Goal: Task Accomplishment & Management: Manage account settings

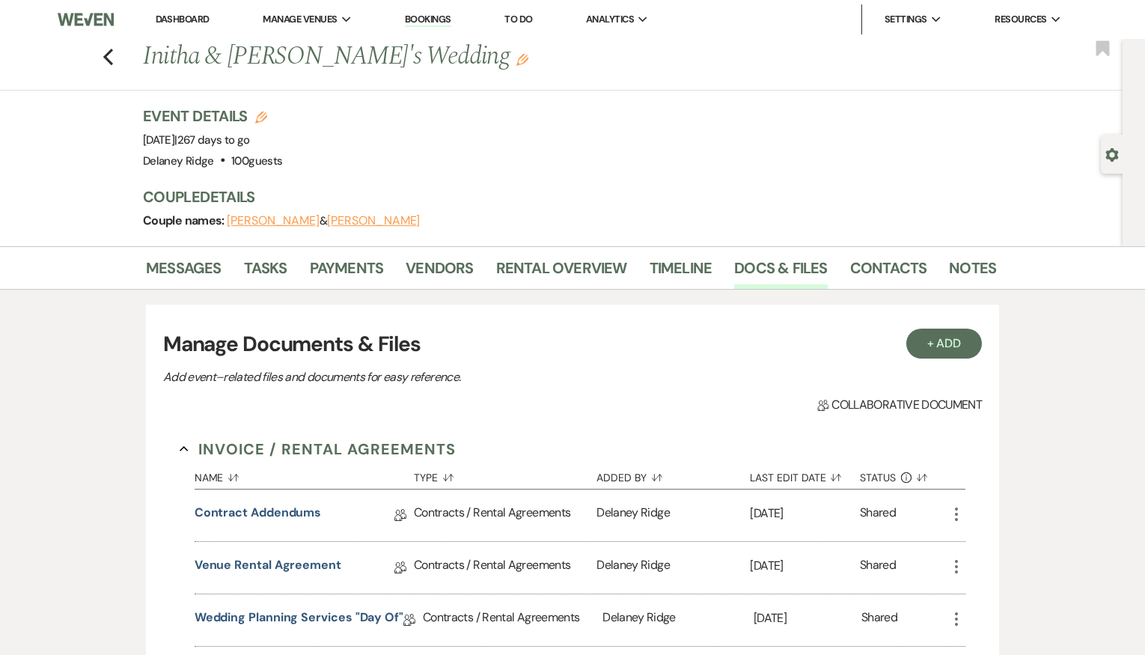
drag, startPoint x: 0, startPoint y: 0, endPoint x: 181, endPoint y: 18, distance: 182.0
click at [181, 18] on link "Dashboard" at bounding box center [183, 19] width 54 height 13
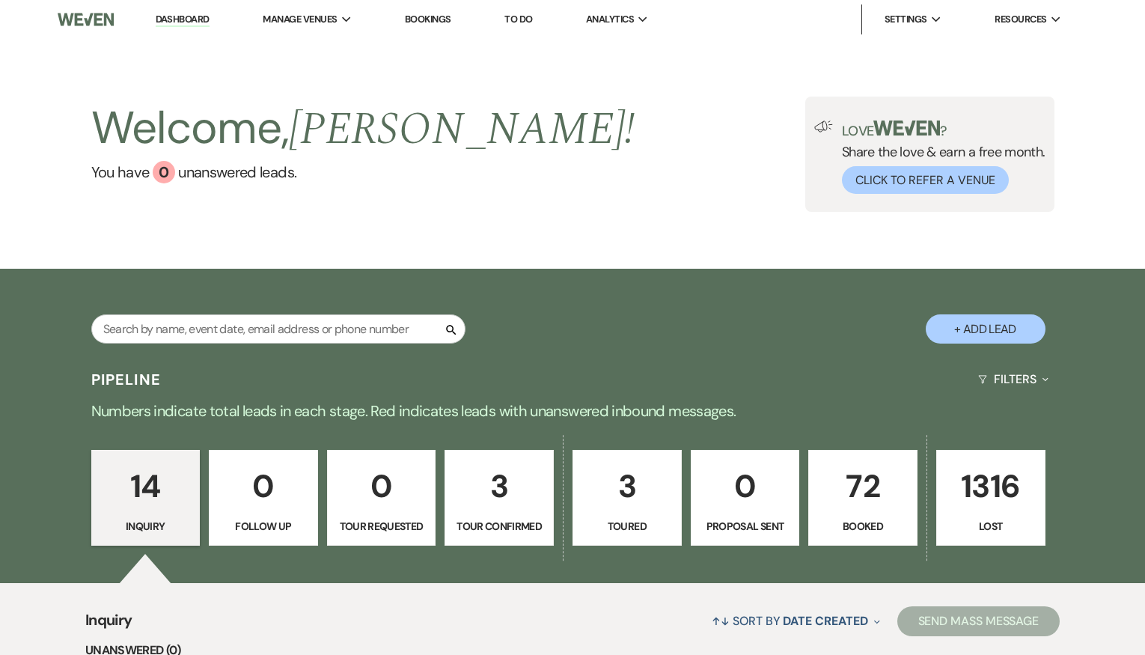
click at [525, 531] on p "Tour Confirmed" at bounding box center [499, 526] width 90 height 16
select select "4"
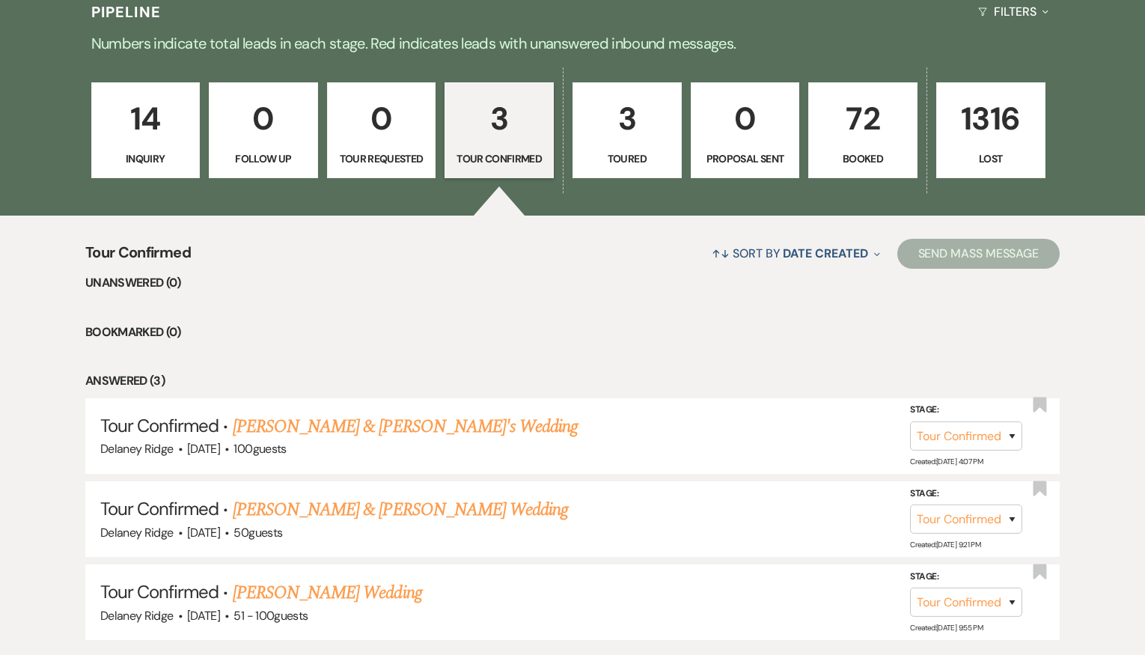
scroll to position [374, 0]
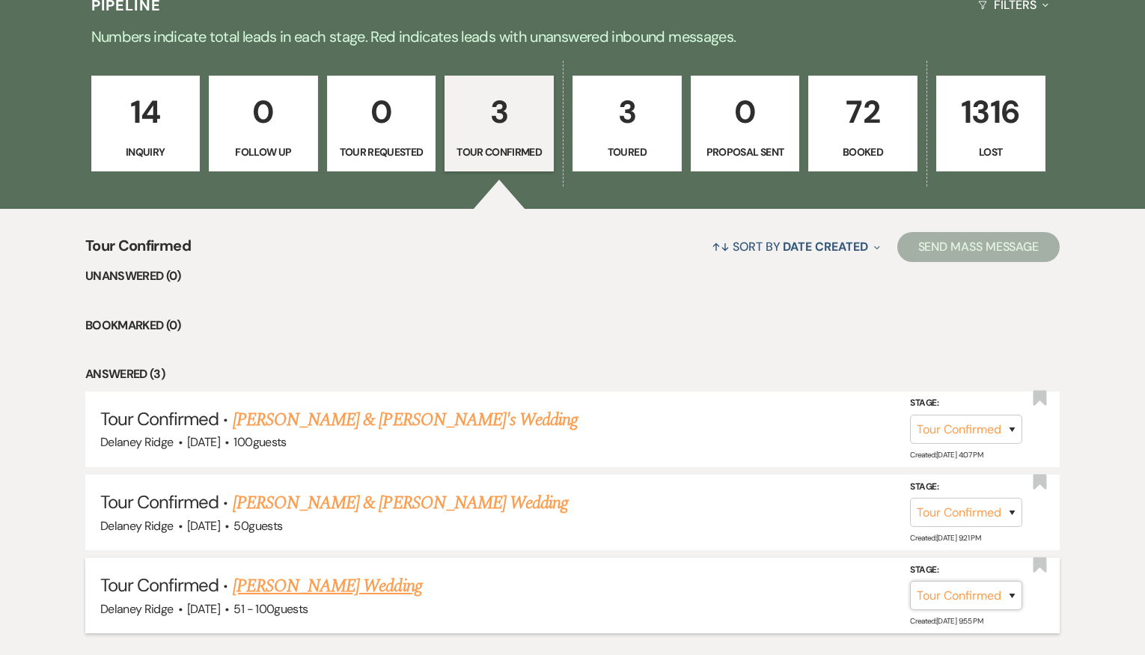
click at [989, 603] on select "Inquiry Follow Up Tour Requested Tour Confirmed Toured Proposal Sent Booked Lost" at bounding box center [966, 595] width 112 height 29
select select "8"
click at [910, 581] on select "Inquiry Follow Up Tour Requested Tour Confirmed Toured Proposal Sent Booked Lost" at bounding box center [966, 595] width 112 height 29
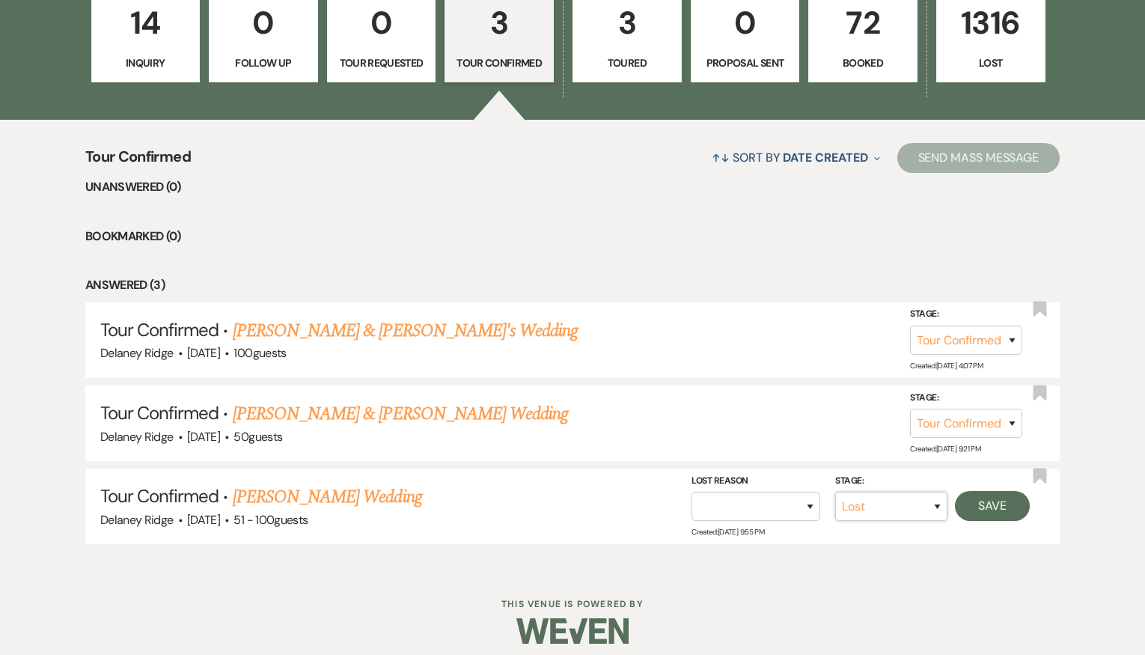
scroll to position [474, 0]
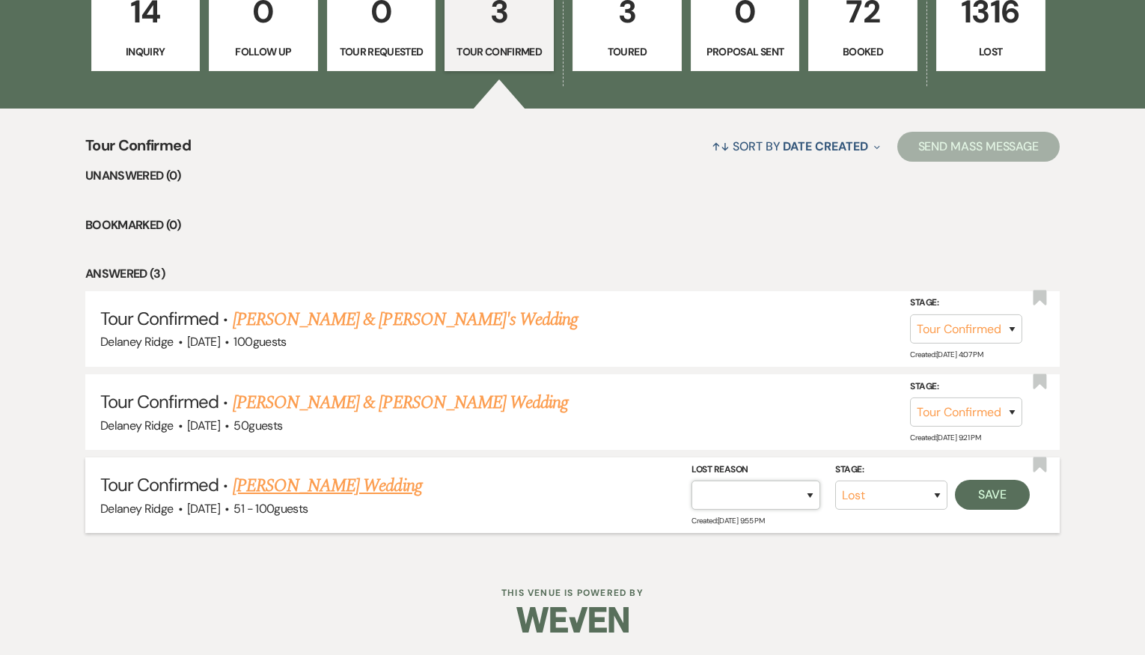
click at [775, 495] on select "Booked Elsewhere Budget Date Unavailable No Response Not a Good Match Capacity …" at bounding box center [755, 494] width 129 height 29
select select "1"
click at [691, 480] on select "Booked Elsewhere Budget Date Unavailable No Response Not a Good Match Capacity …" at bounding box center [755, 494] width 129 height 29
click at [995, 492] on button "Save" at bounding box center [992, 495] width 75 height 30
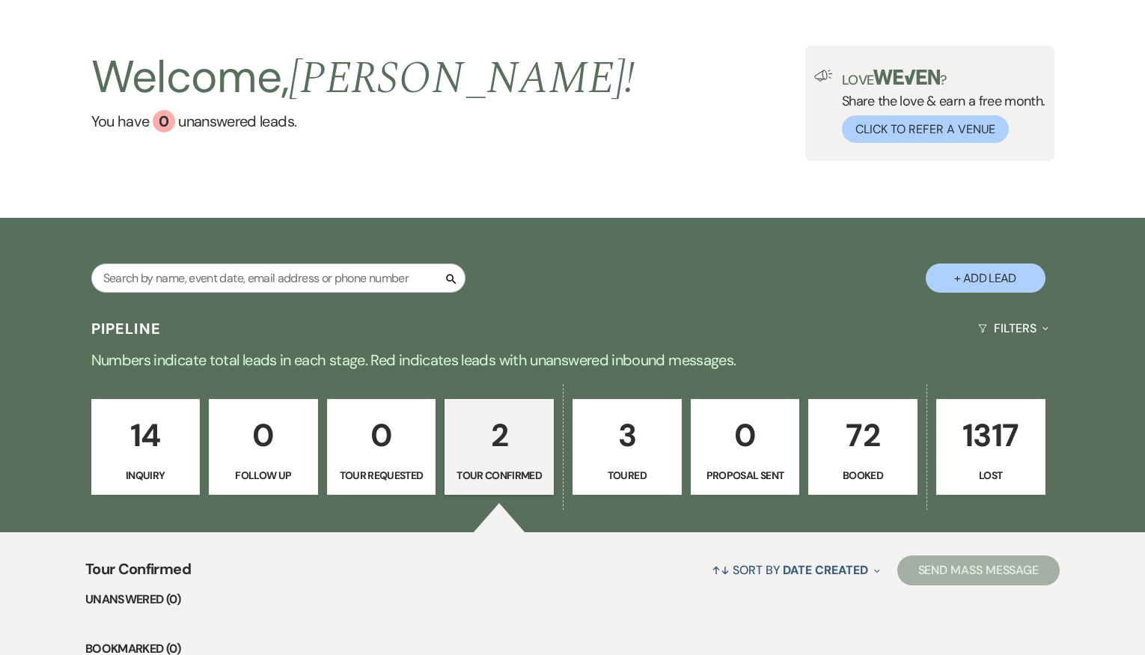
scroll to position [0, 0]
